Goal: Use online tool/utility

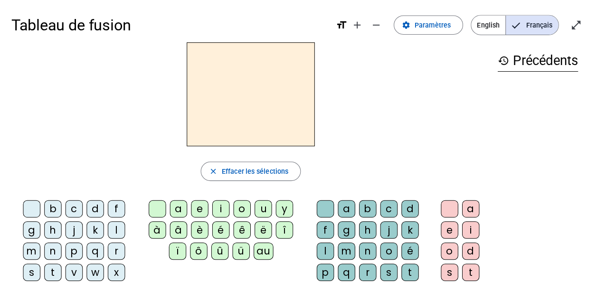
scroll to position [1, 0]
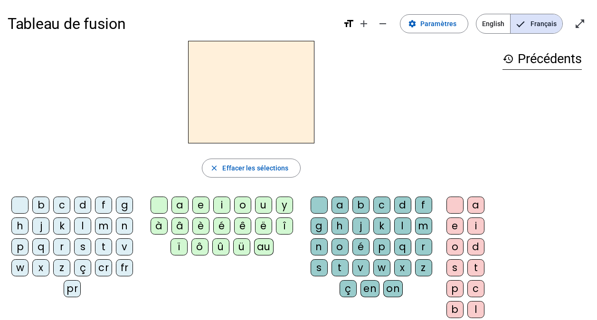
click at [219, 210] on div "i" at bounding box center [221, 205] width 17 height 17
click at [397, 228] on div "l" at bounding box center [402, 226] width 17 height 17
click at [103, 228] on div "m" at bounding box center [103, 226] width 17 height 17
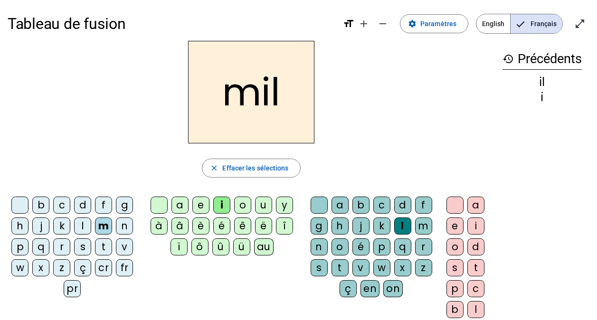
click at [180, 212] on div "a" at bounding box center [179, 205] width 17 height 17
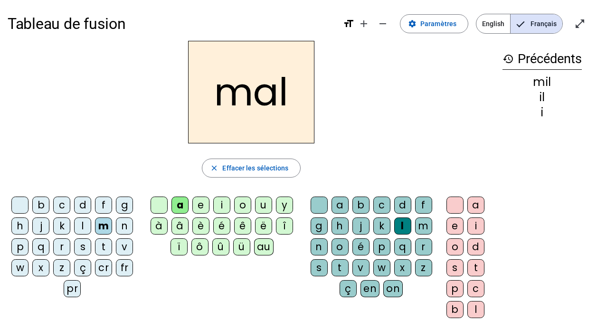
click at [316, 210] on div at bounding box center [319, 205] width 17 height 17
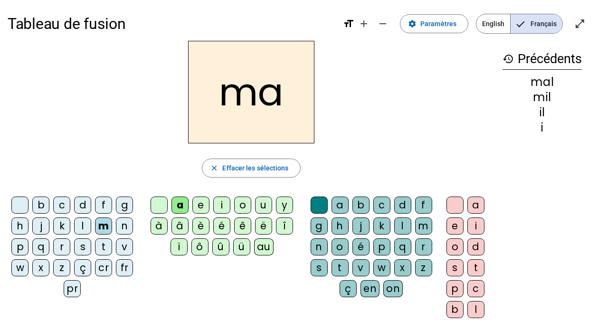
click at [78, 228] on div "l" at bounding box center [82, 226] width 17 height 17
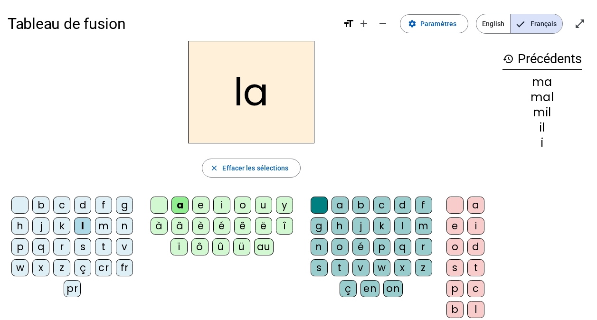
click at [266, 209] on div "u" at bounding box center [263, 205] width 17 height 17
click at [77, 202] on div "d" at bounding box center [82, 205] width 17 height 17
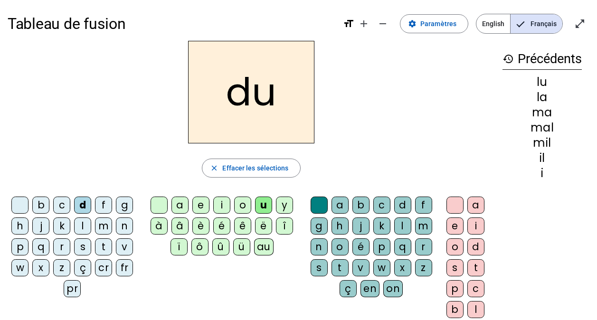
click at [99, 247] on div "t" at bounding box center [103, 246] width 17 height 17
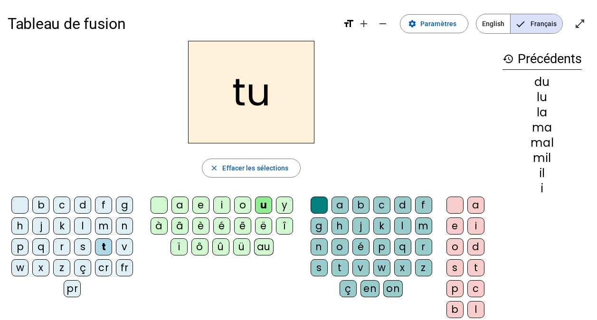
click at [205, 209] on div "e" at bounding box center [200, 205] width 17 height 17
click at [84, 208] on div "d" at bounding box center [82, 205] width 17 height 17
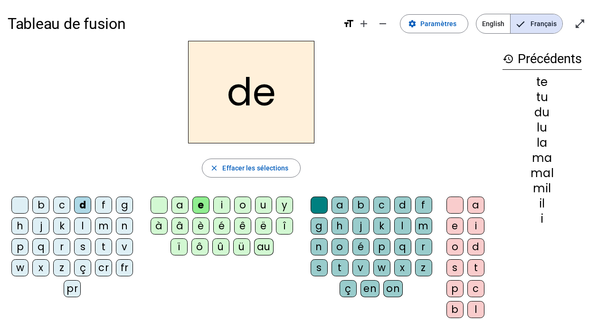
click at [45, 233] on div "j" at bounding box center [40, 226] width 17 height 17
